Goal: Information Seeking & Learning: Learn about a topic

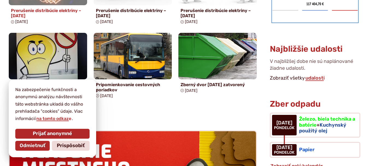
scroll to position [465, 0]
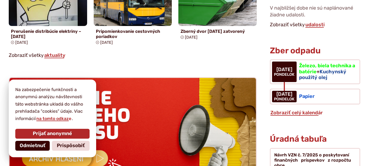
click at [37, 147] on span "Odmietnuť" at bounding box center [33, 146] width 26 height 6
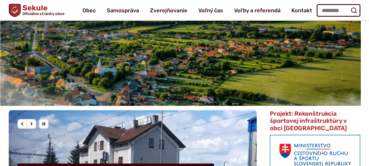
scroll to position [17, 0]
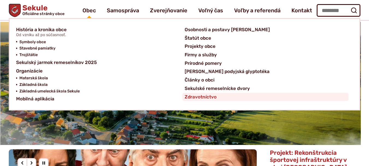
click at [201, 97] on span "Zdravotníctvo" at bounding box center [201, 97] width 32 height 8
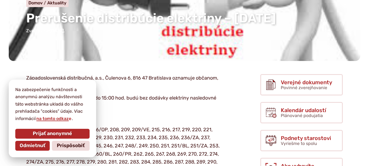
scroll to position [82, 0]
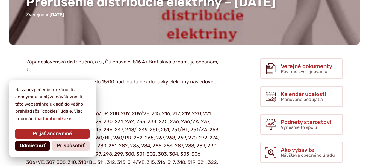
click at [37, 147] on span "Odmietnuť" at bounding box center [33, 146] width 26 height 6
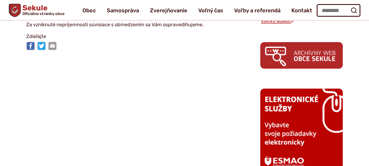
scroll to position [301, 0]
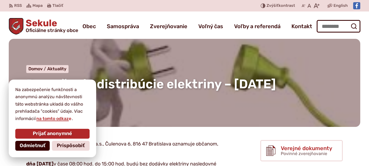
click at [30, 144] on span "Odmietnuť" at bounding box center [33, 146] width 26 height 6
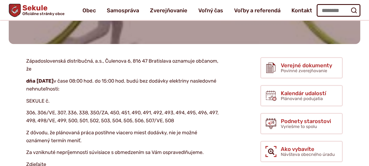
scroll to position [82, 0]
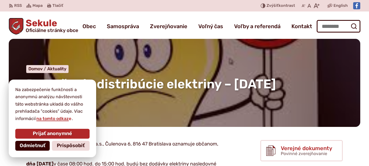
click at [30, 149] on button "Odmietnuť" at bounding box center [32, 146] width 34 height 10
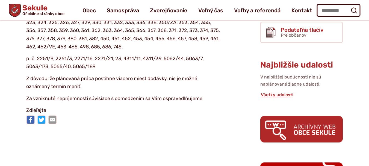
scroll to position [164, 0]
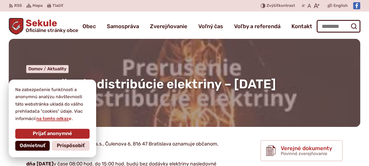
click at [23, 145] on span "Odmietnuť" at bounding box center [33, 146] width 26 height 6
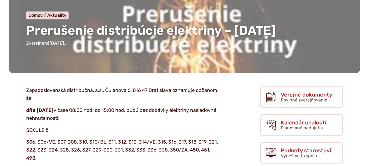
scroll to position [109, 0]
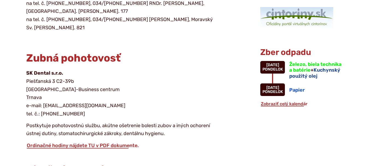
scroll to position [465, 0]
